Goal: Information Seeking & Learning: Stay updated

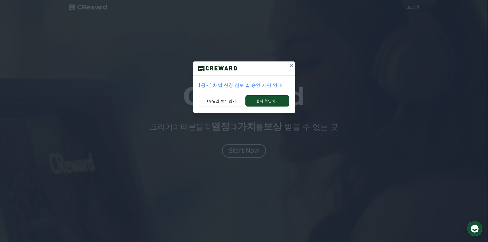
click at [226, 87] on p "[공지] 채널 신청 검토 및 승인 지연 안내" at bounding box center [244, 85] width 90 height 7
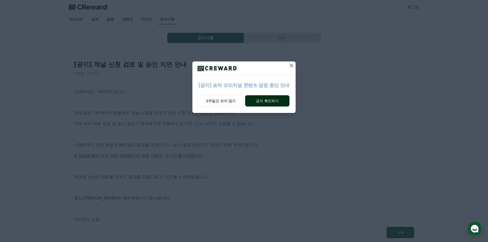
click at [276, 101] on button "공지 확인하기" at bounding box center [267, 100] width 44 height 11
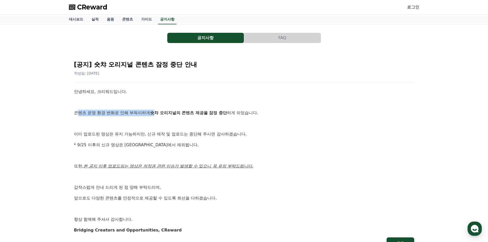
drag, startPoint x: 84, startPoint y: 114, endPoint x: 161, endPoint y: 113, distance: 77.1
click at [159, 113] on p "콘텐츠 운영 환경 변화로 인해 부득이하게 숏챠 오리지널의 콘텐츠 제공을 잠정 중단 하게 되었습니다." at bounding box center [244, 113] width 340 height 7
click at [162, 113] on strong "숏챠 오리지널의 콘텐츠 제공을 잠정 중단" at bounding box center [188, 112] width 77 height 5
drag, startPoint x: 157, startPoint y: 114, endPoint x: 214, endPoint y: 111, distance: 57.2
click at [207, 112] on strong "숏챠 오리지널의 콘텐츠 제공을 잠정 중단" at bounding box center [188, 112] width 77 height 5
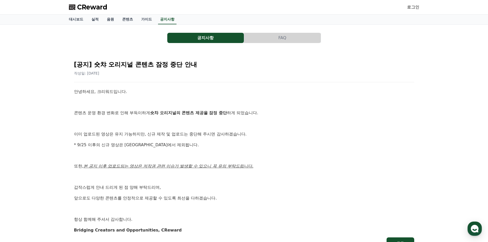
click at [216, 111] on strong "숏챠 오리지널의 콘텐츠 제공을 잠정 중단" at bounding box center [188, 112] width 77 height 5
drag, startPoint x: 74, startPoint y: 138, endPoint x: 96, endPoint y: 141, distance: 21.7
click at [76, 139] on div "안녕하세요, 크리워드입니다. 콘텐츠 운영 환경 변화로 인해 부득이하게 숏챠 오리지널의 콘텐츠 제공을 잠정 중단 하게 되었습니다. 이미 업로드된…" at bounding box center [244, 160] width 340 height 145
drag, startPoint x: 96, startPoint y: 141, endPoint x: 106, endPoint y: 140, distance: 9.8
click at [105, 140] on div "안녕하세요, 크리워드입니다. 콘텐츠 운영 환경 변화로 인해 부득이하게 숏챠 오리지널의 콘텐츠 제공을 잠정 중단 하게 되었습니다. 이미 업로드된…" at bounding box center [244, 160] width 340 height 145
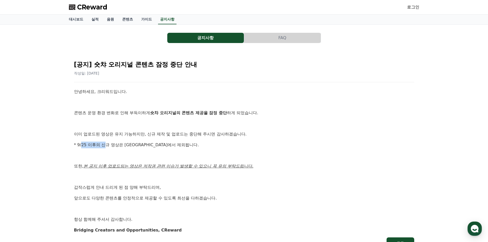
click at [106, 140] on div "안녕하세요, 크리워드입니다. 콘텐츠 운영 환경 변화로 인해 부득이하게 숏챠 오리지널의 콘텐츠 제공을 잠정 중단 하게 되었습니다. 이미 업로드된…" at bounding box center [244, 160] width 340 height 145
drag, startPoint x: 106, startPoint y: 142, endPoint x: 110, endPoint y: 143, distance: 4.2
click at [109, 143] on p "* 9/25 이후의 신규 영상은 정산에서 제외됩니다." at bounding box center [244, 145] width 340 height 7
drag, startPoint x: 129, startPoint y: 142, endPoint x: 132, endPoint y: 142, distance: 3.1
click at [131, 142] on p "* 9/25 이후의 신규 영상은 정산에서 제외됩니다." at bounding box center [244, 145] width 340 height 7
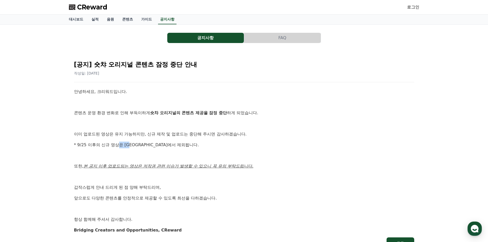
click at [132, 142] on p "* 9/25 이후의 신규 영상은 정산에서 제외됩니다." at bounding box center [244, 145] width 340 height 7
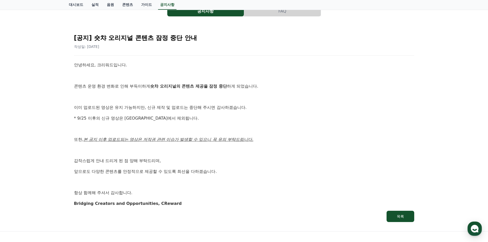
scroll to position [51, 0]
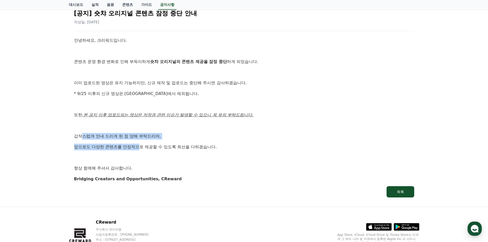
drag, startPoint x: 81, startPoint y: 135, endPoint x: 168, endPoint y: 149, distance: 88.0
click at [153, 146] on div "안녕하세요, 크리워드입니다. 콘텐츠 운영 환경 변화로 인해 부득이하게 숏챠 오리지널의 콘텐츠 제공을 잠정 중단 하게 되었습니다. 이미 업로드된…" at bounding box center [244, 109] width 340 height 145
click at [175, 152] on div "안녕하세요, 크리워드입니다. 콘텐츠 운영 환경 변화로 인해 부득이하게 숏챠 오리지널의 콘텐츠 제공을 잠정 중단 하게 되었습니다. 이미 업로드된…" at bounding box center [244, 109] width 340 height 145
drag, startPoint x: 102, startPoint y: 148, endPoint x: 198, endPoint y: 151, distance: 95.4
click at [176, 150] on p "앞으로도 다양한 콘텐츠를 안정적으로 제공할 수 있도록 최선을 다하겠습니다." at bounding box center [244, 147] width 340 height 7
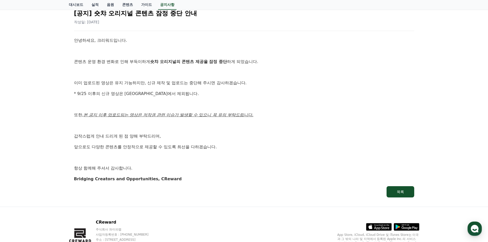
click at [208, 153] on div "안녕하세요, 크리워드입니다. 콘텐츠 운영 환경 변화로 인해 부득이하게 숏챠 오리지널의 콘텐츠 제공을 잠정 중단 하게 되었습니다. 이미 업로드된…" at bounding box center [244, 109] width 340 height 145
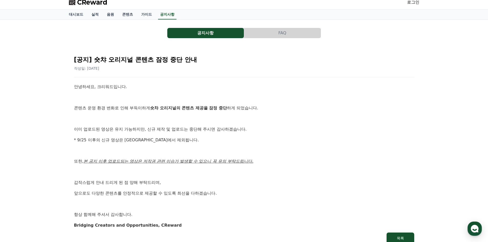
scroll to position [0, 0]
